Goal: Task Accomplishment & Management: Manage account settings

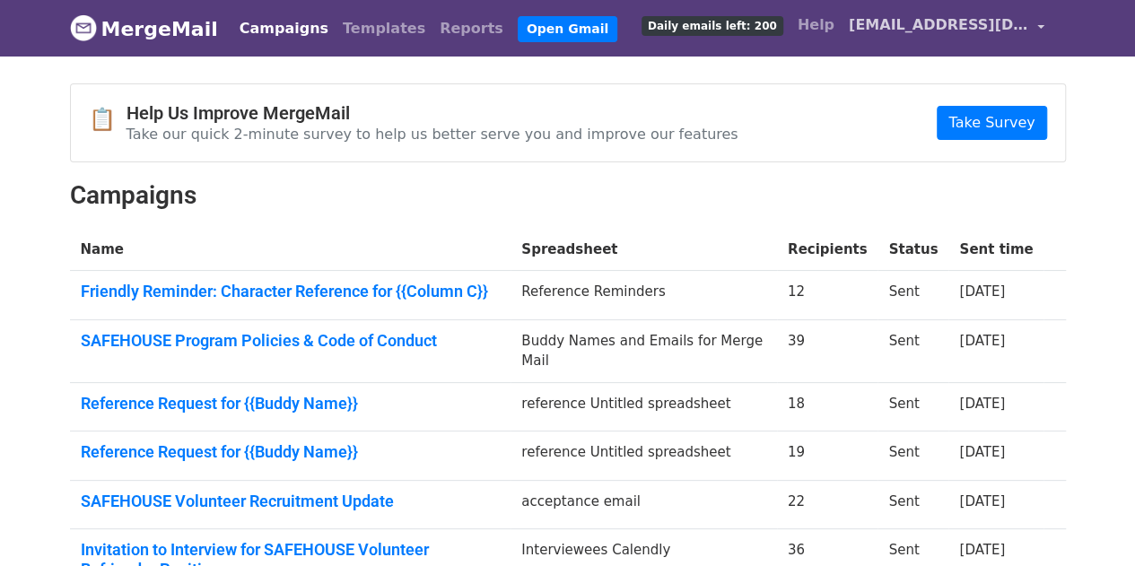
click at [1041, 17] on link "[EMAIL_ADDRESS][DOMAIN_NAME]" at bounding box center [947, 28] width 210 height 42
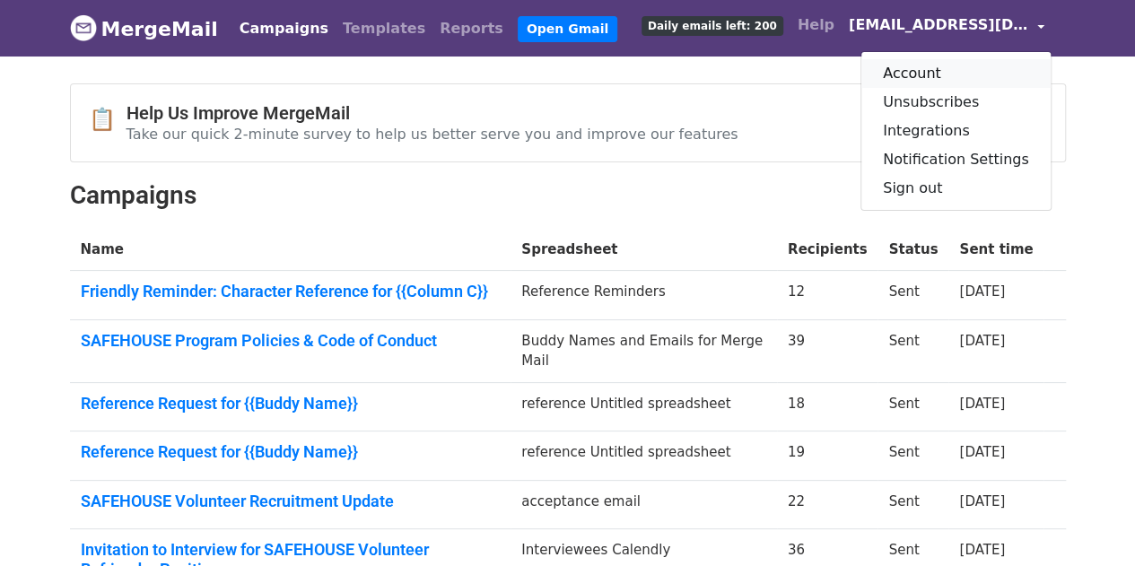
click at [972, 75] on link "Account" at bounding box center [956, 73] width 189 height 29
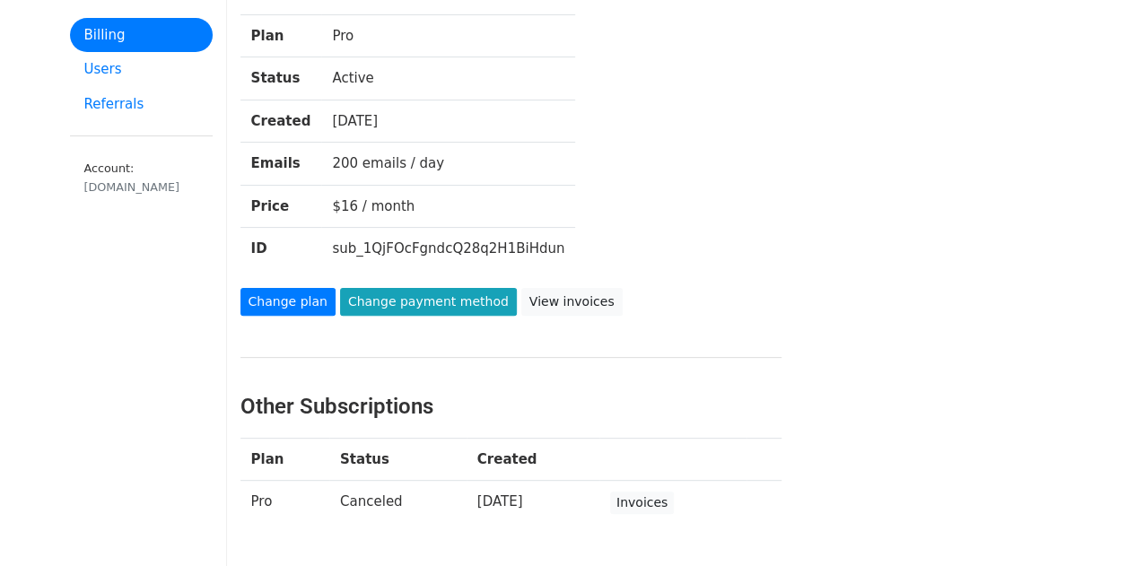
scroll to position [179, 0]
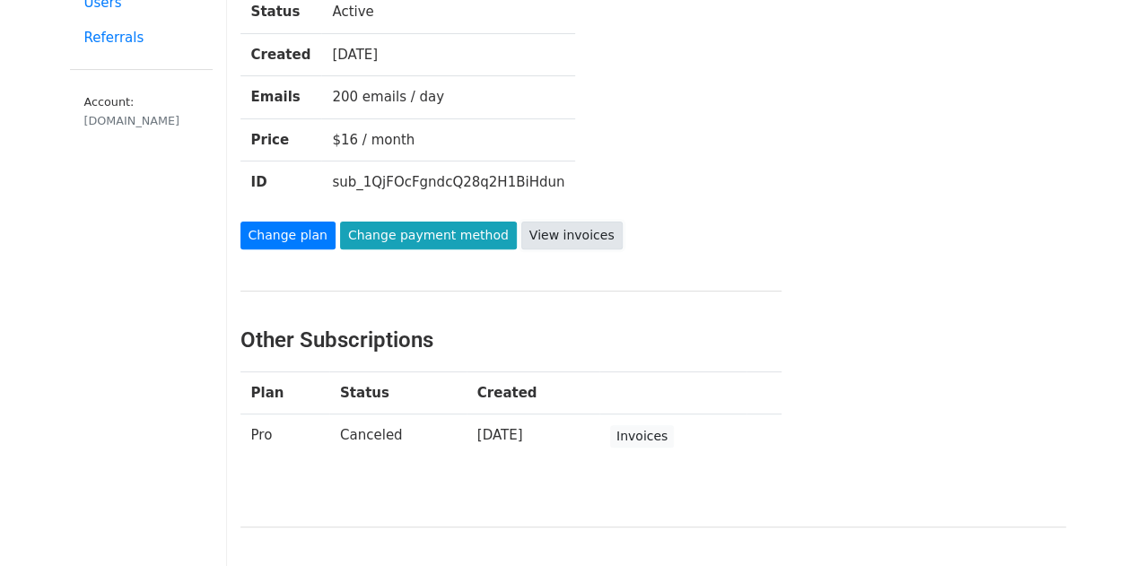
click at [547, 222] on link "View invoices" at bounding box center [571, 236] width 101 height 28
